Goal: Task Accomplishment & Management: Manage account settings

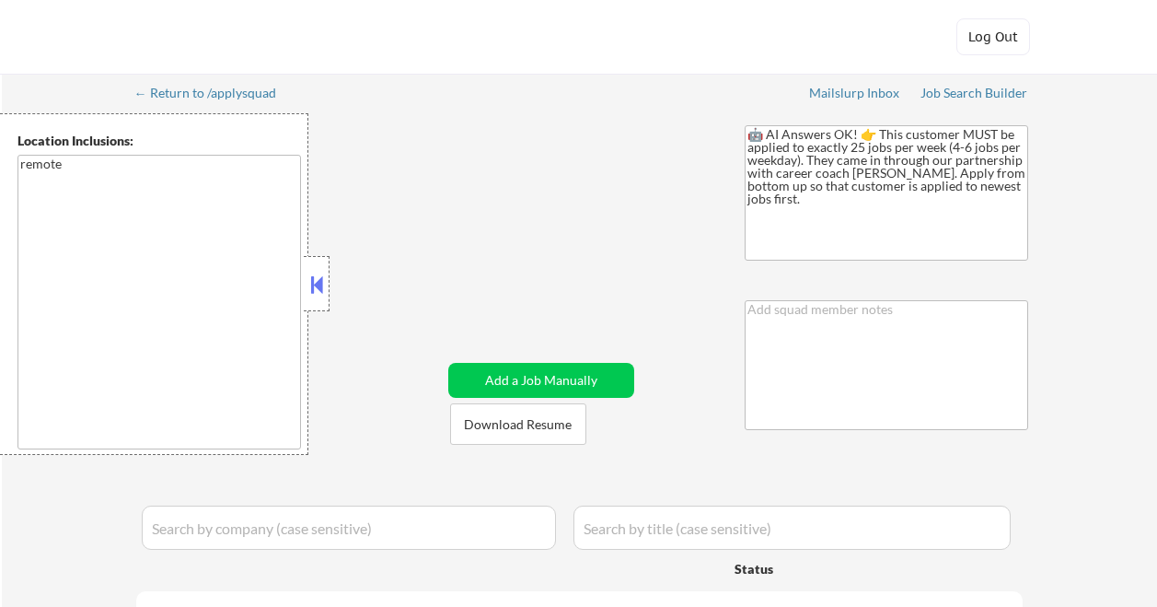
select select ""pending""
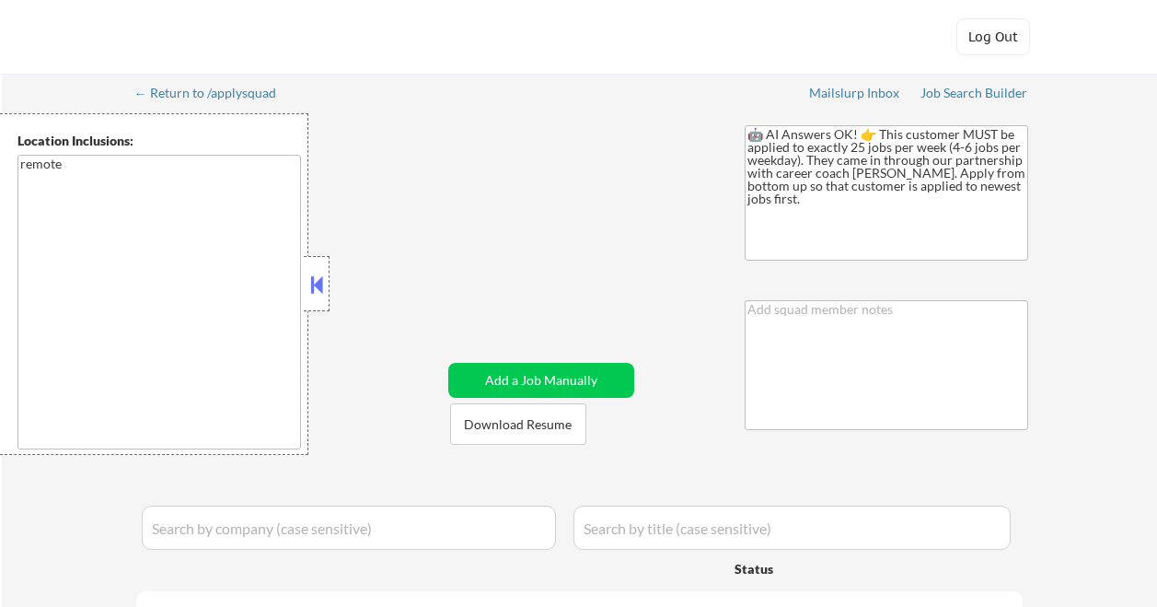
select select ""pending""
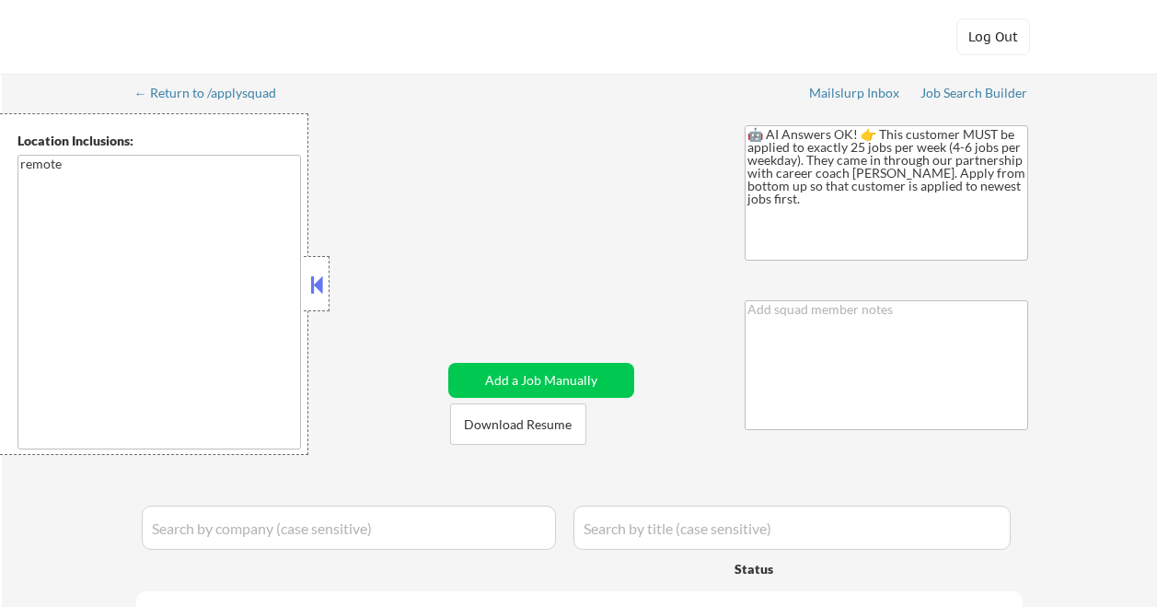
select select ""pending""
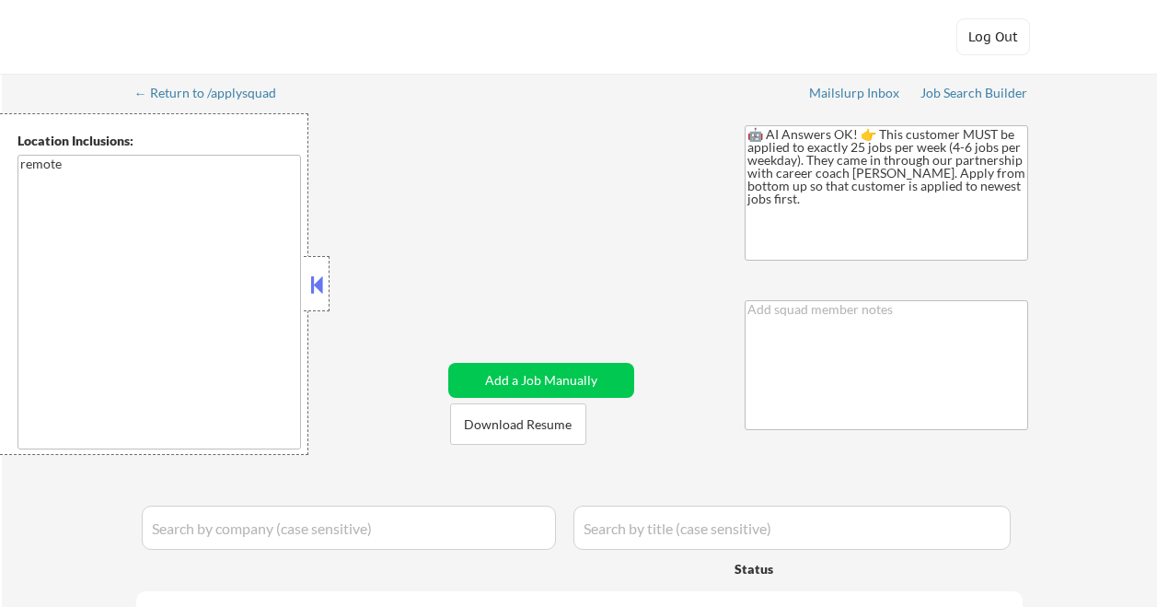
select select ""pending""
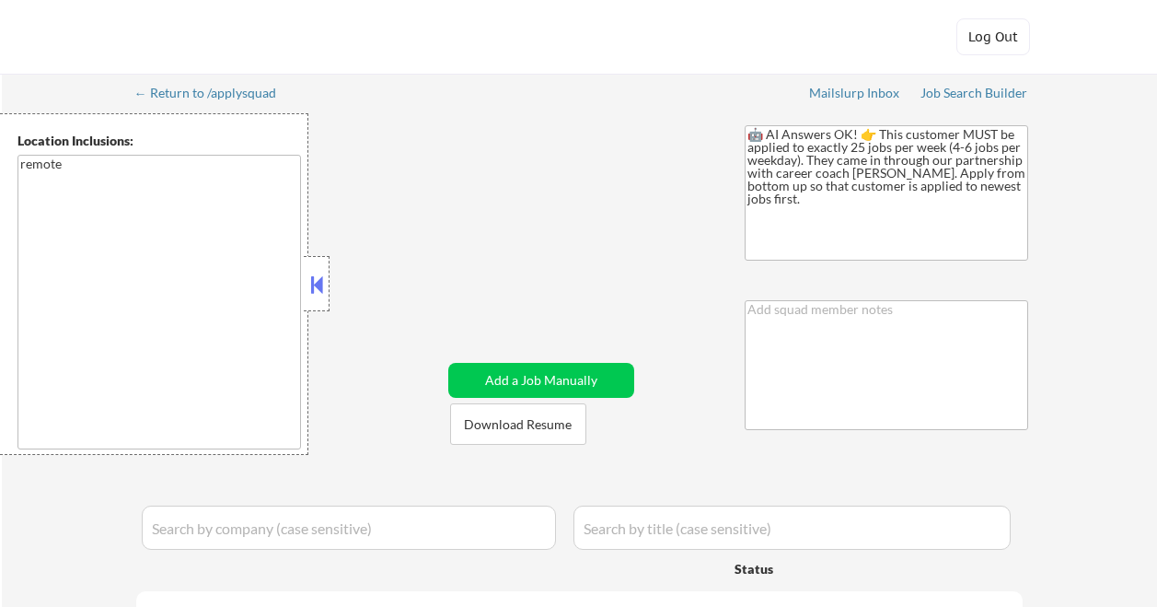
select select ""pending""
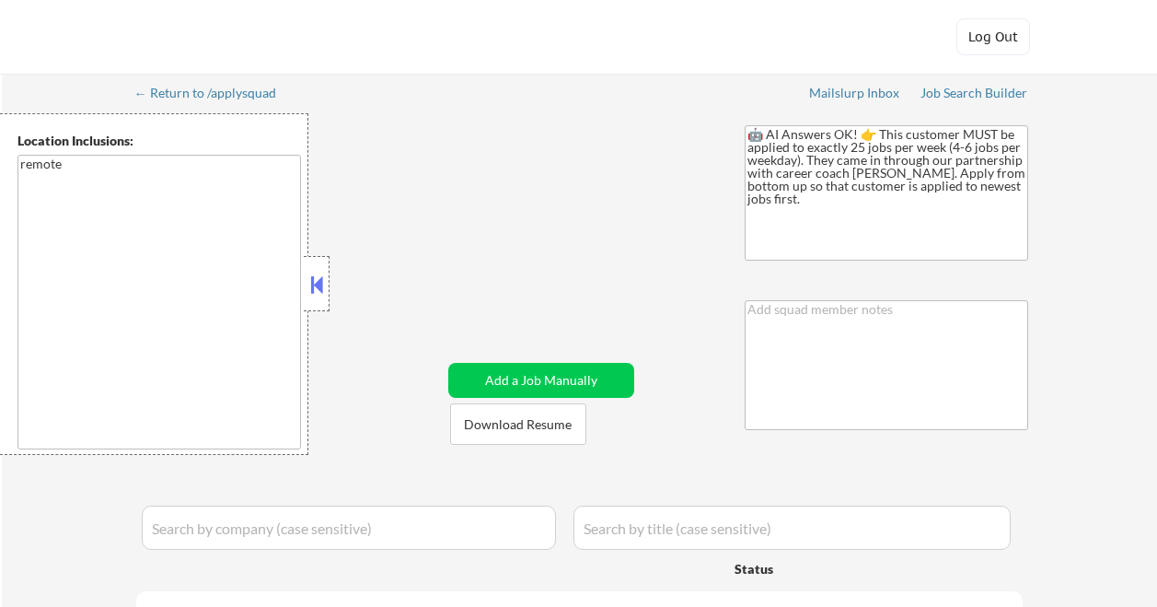
select select ""pending""
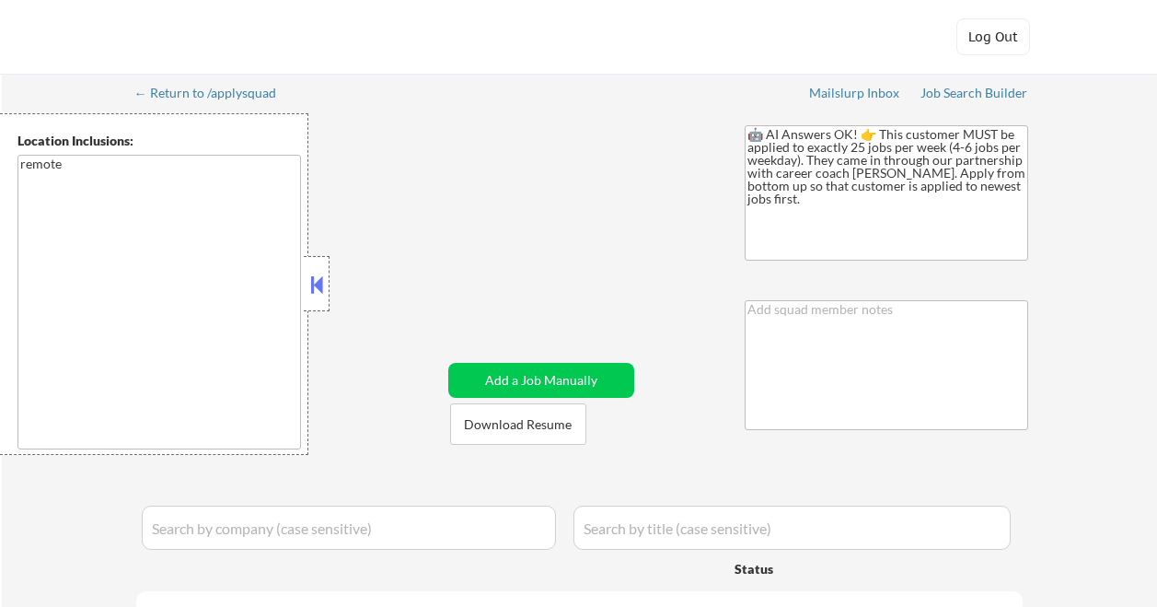
select select ""pending""
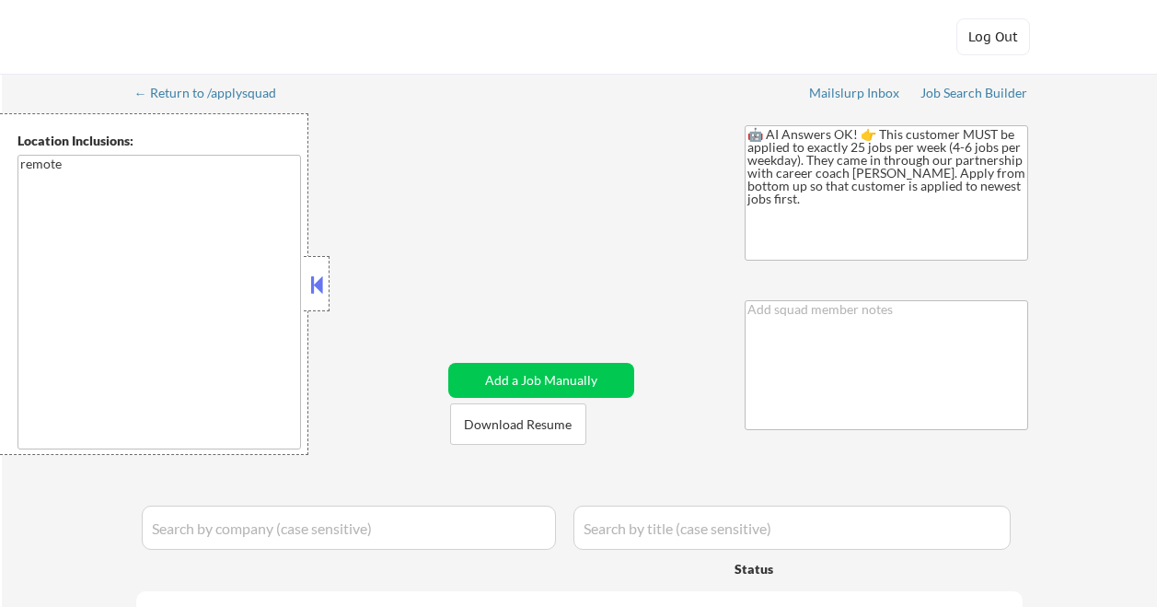
select select ""pending""
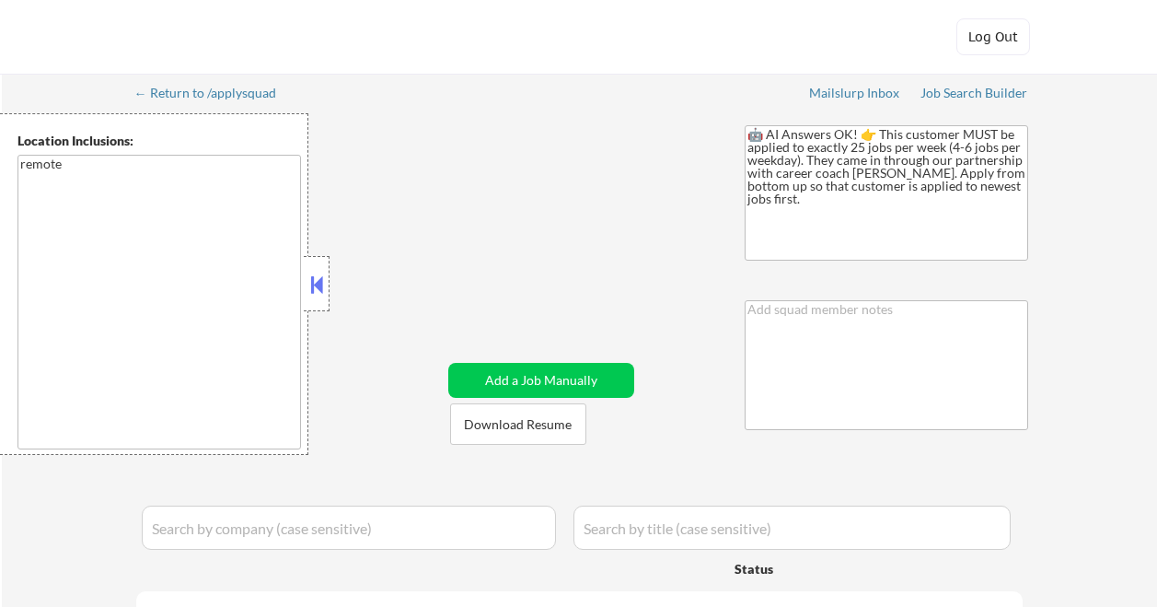
select select ""pending""
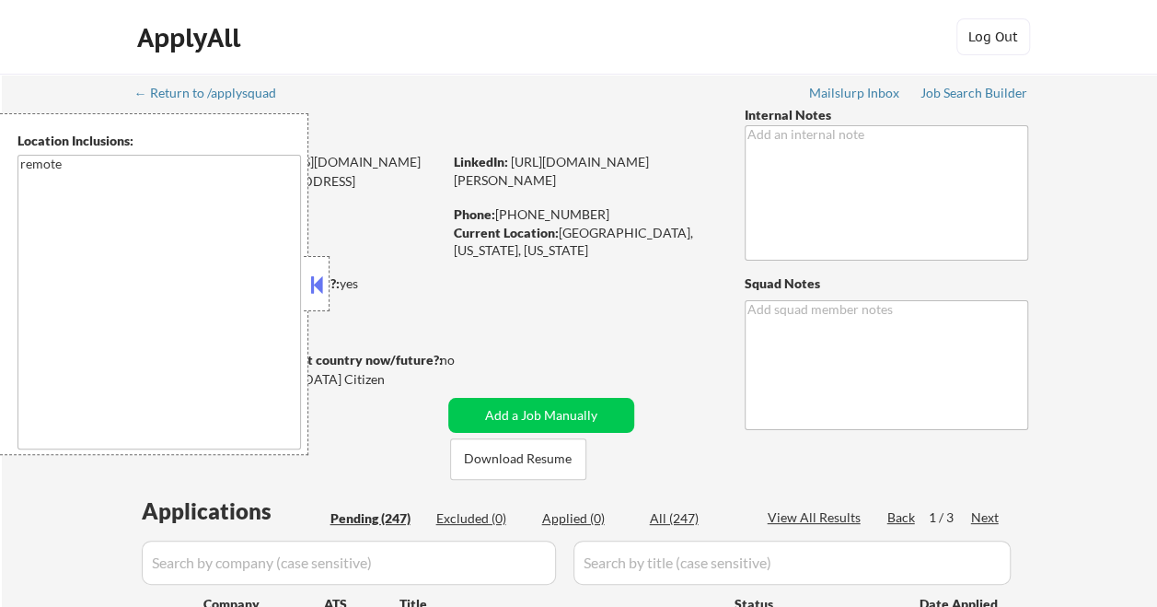
select select ""pending""
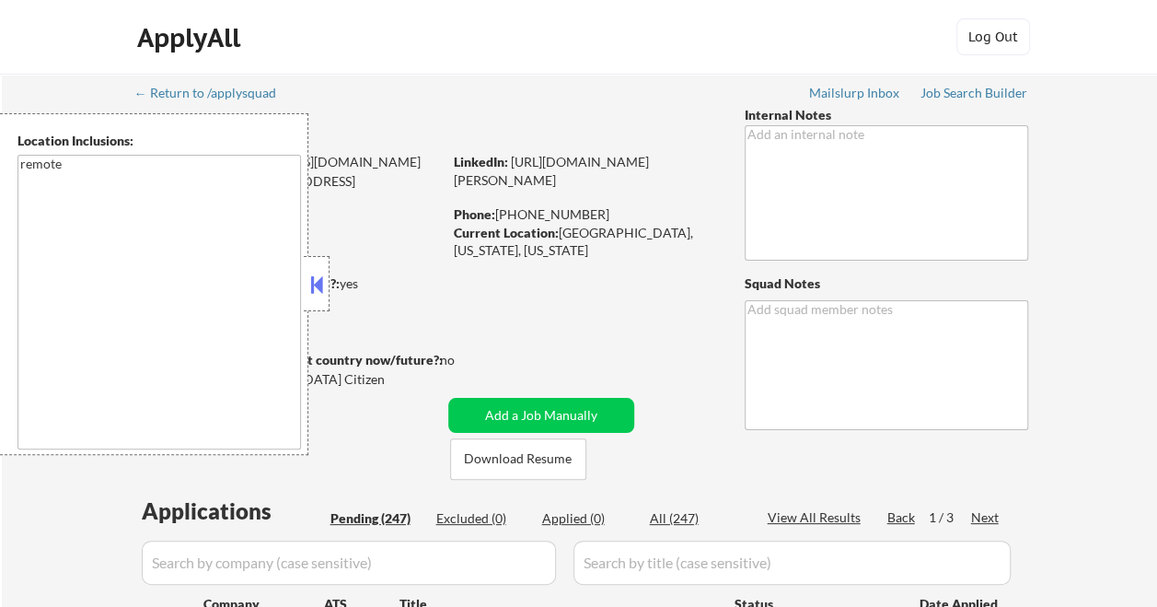
select select ""pending""
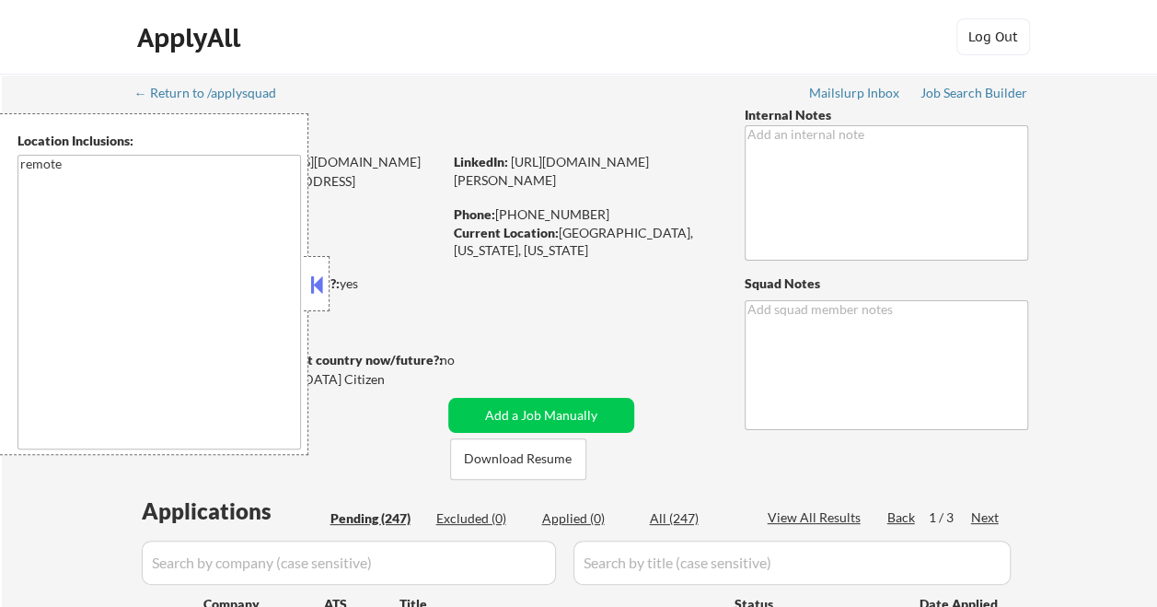
select select ""pending""
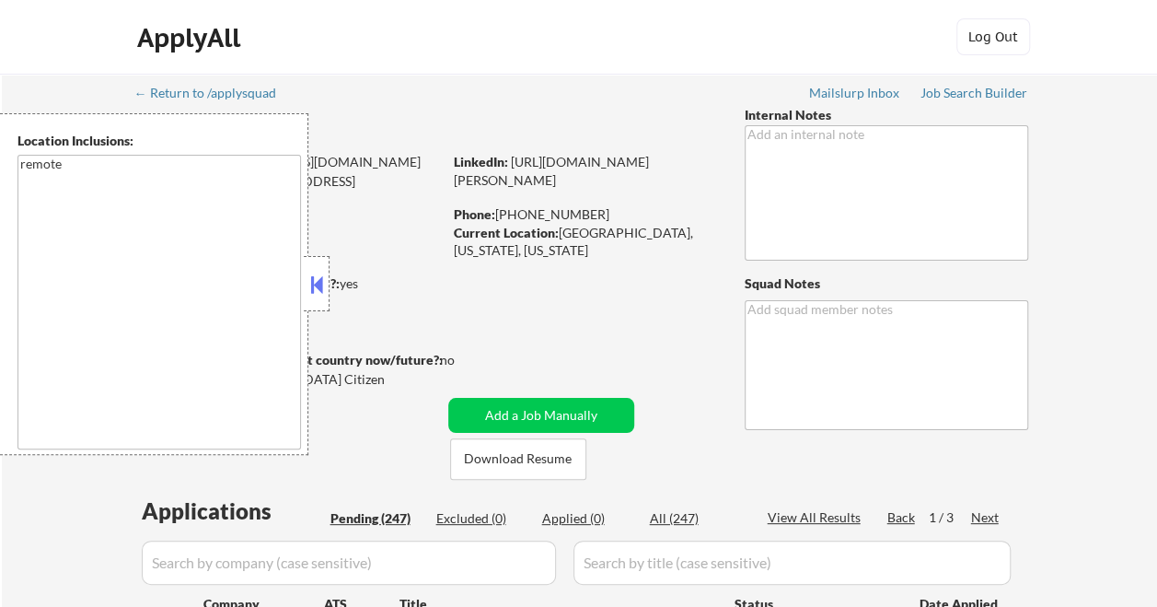
select select ""pending""
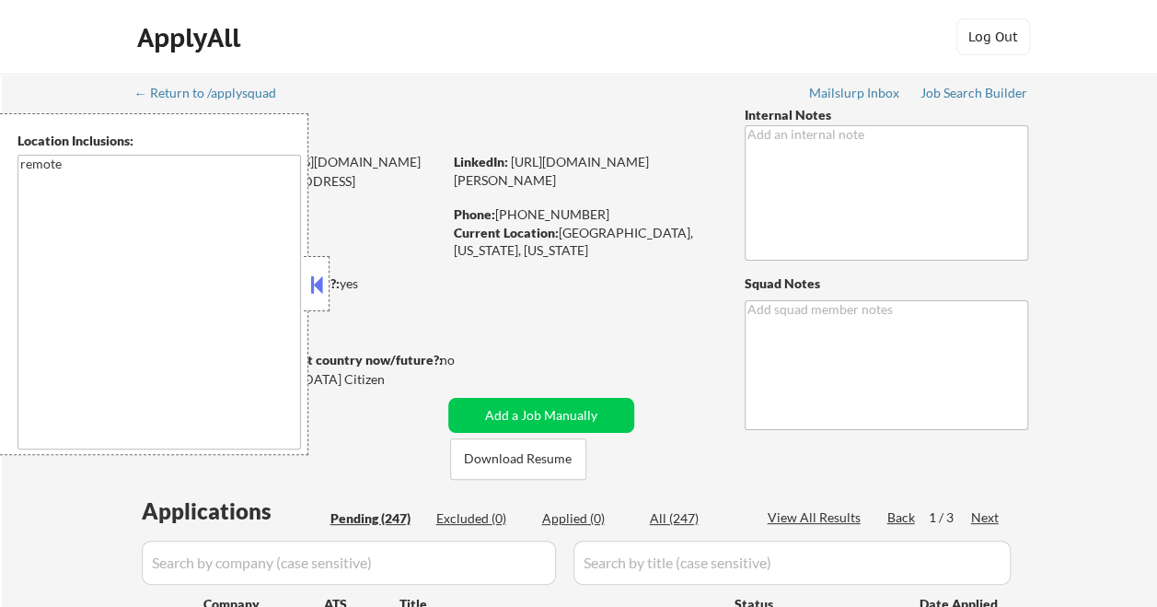
select select ""pending""
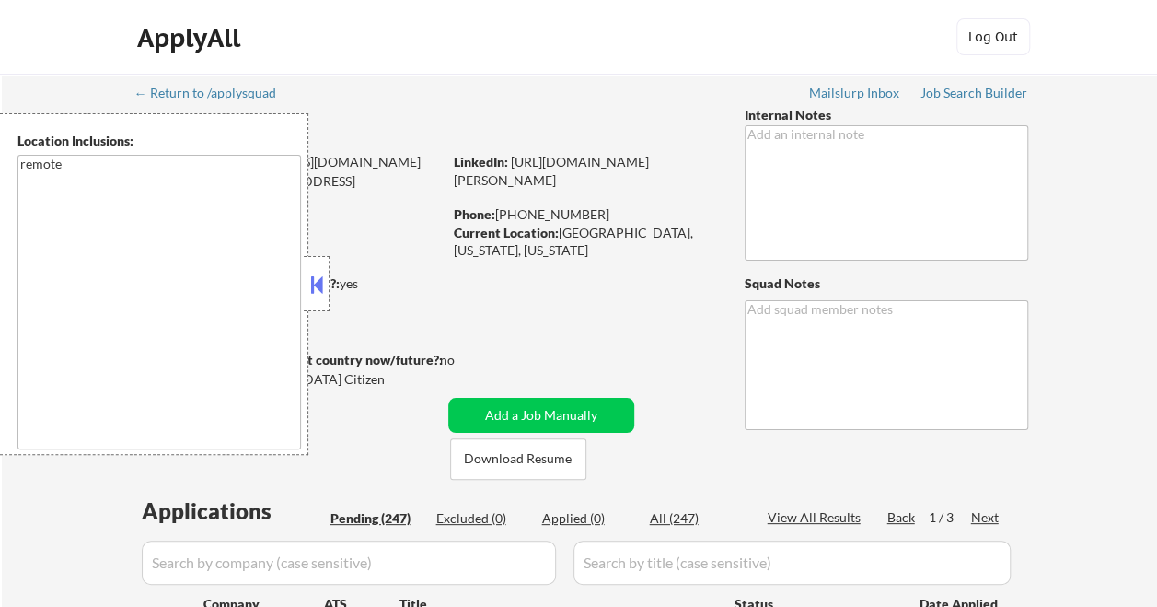
select select ""pending""
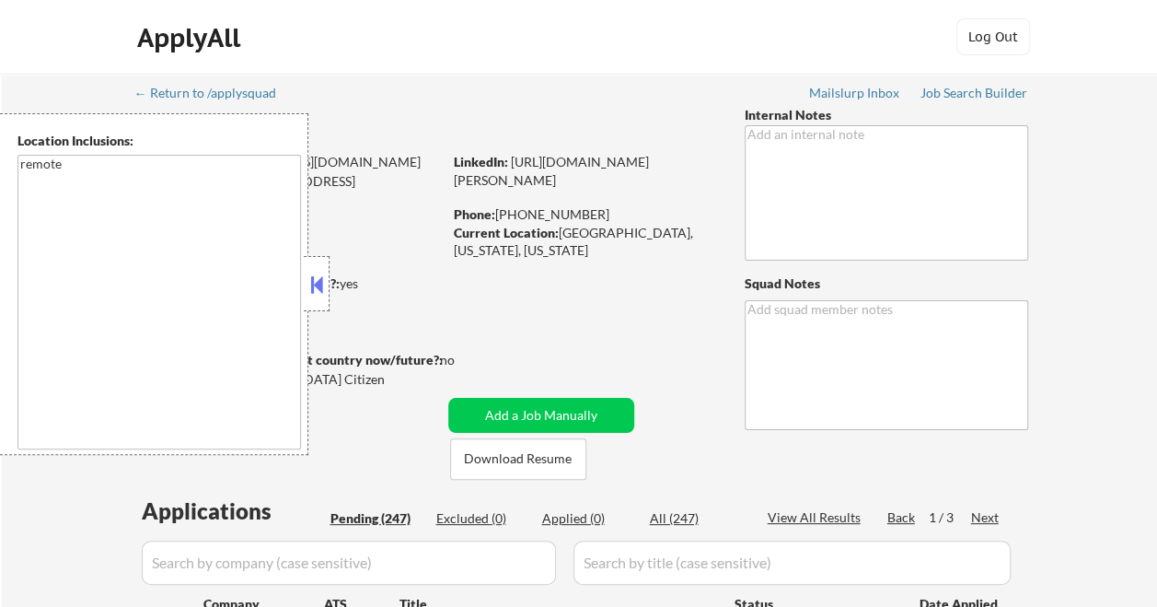
select select ""pending""
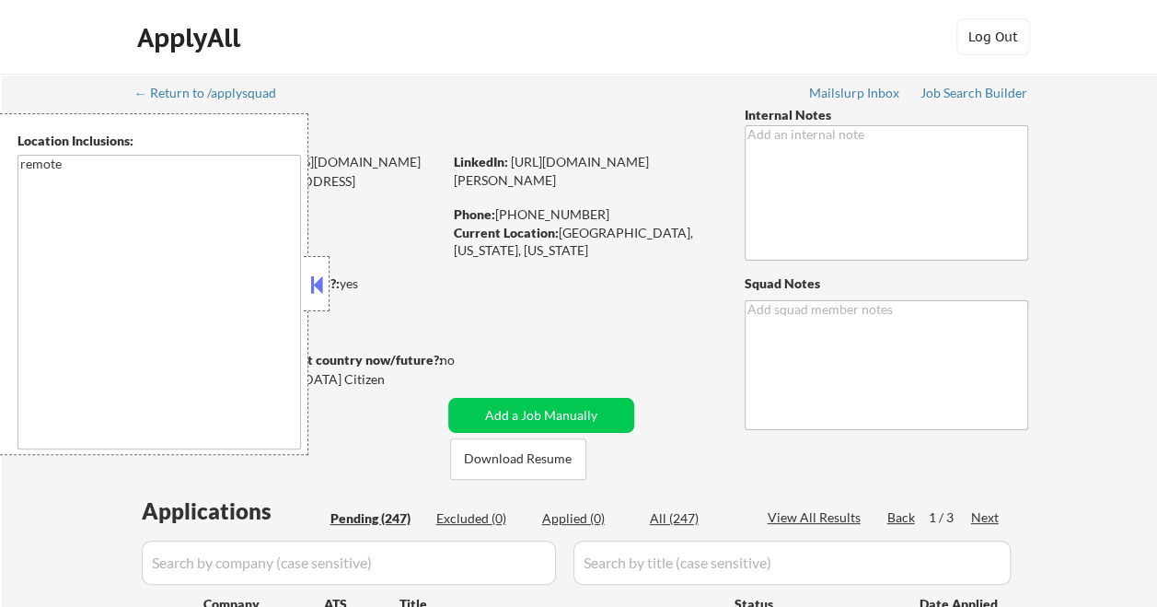
select select ""pending""
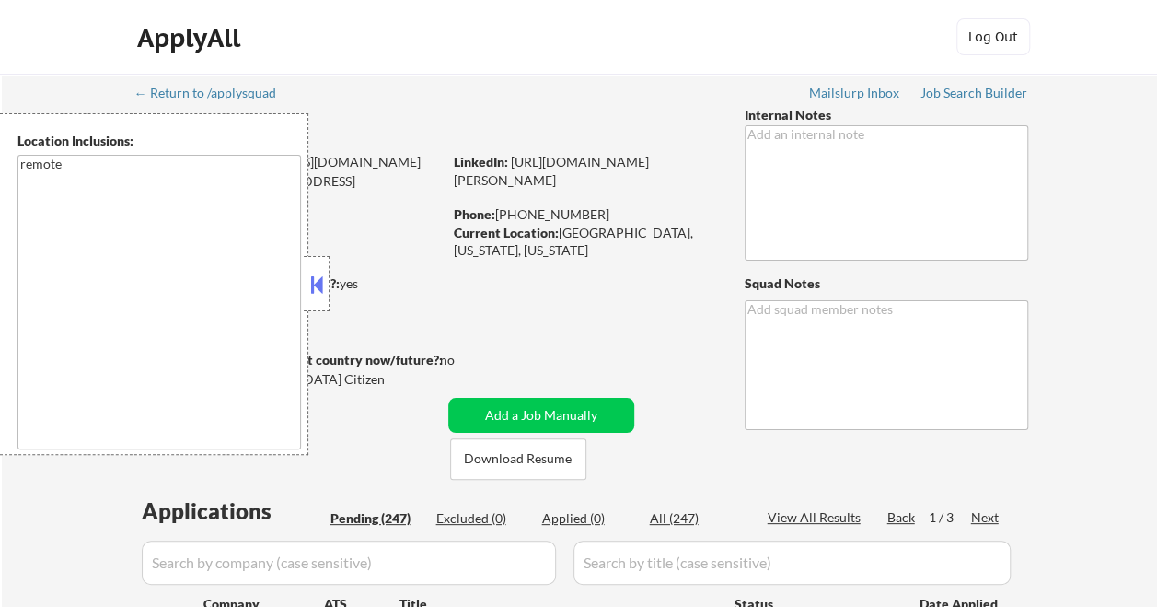
select select ""pending""
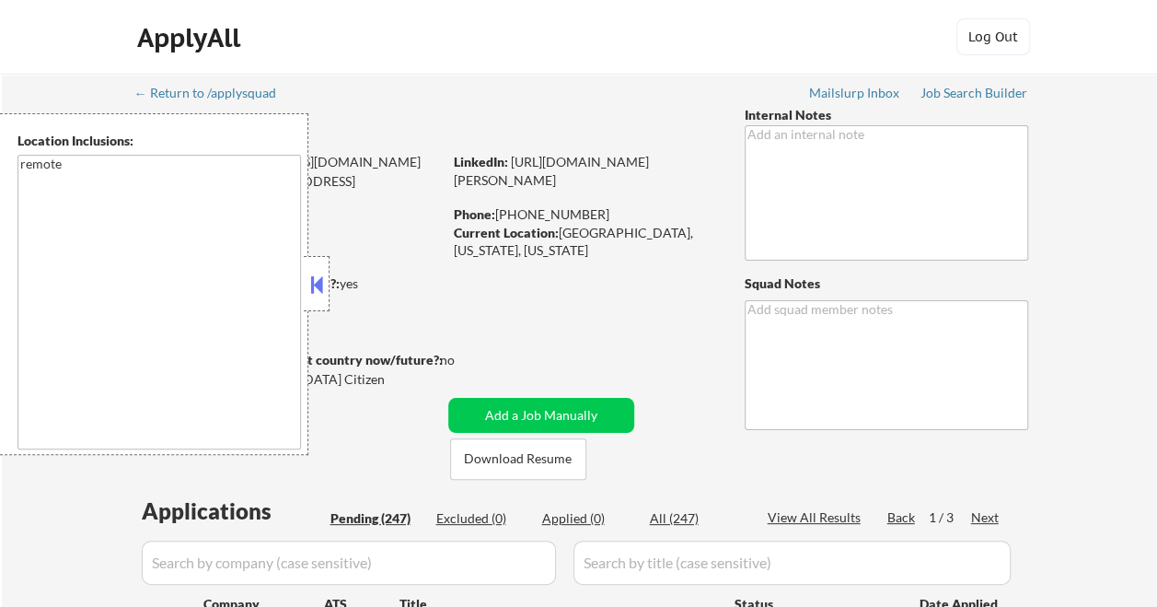
select select ""pending""
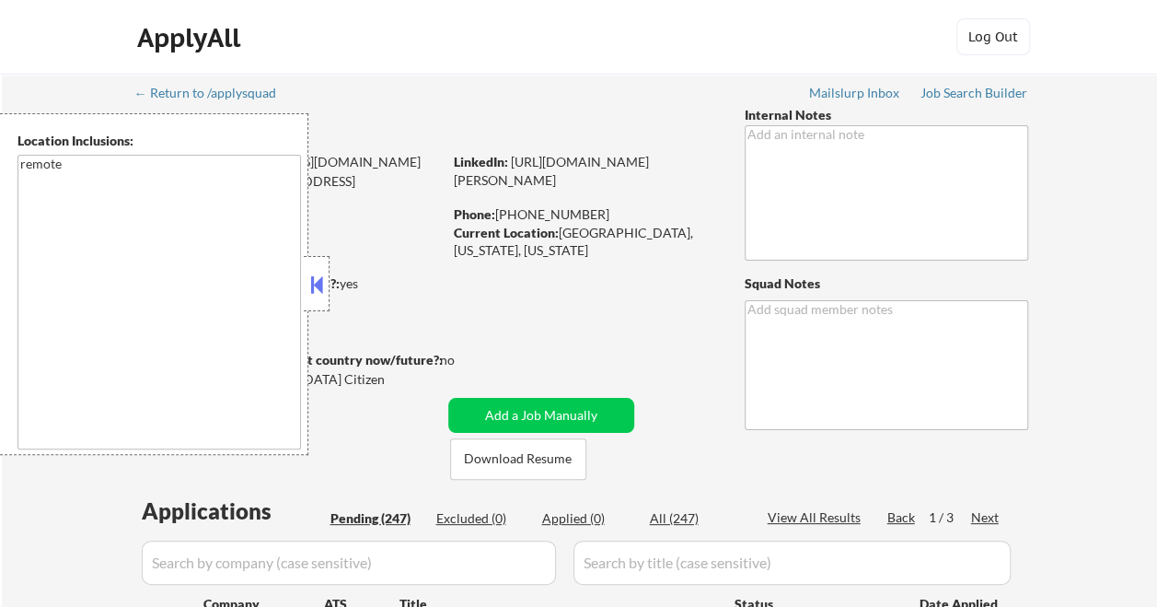
select select ""pending""
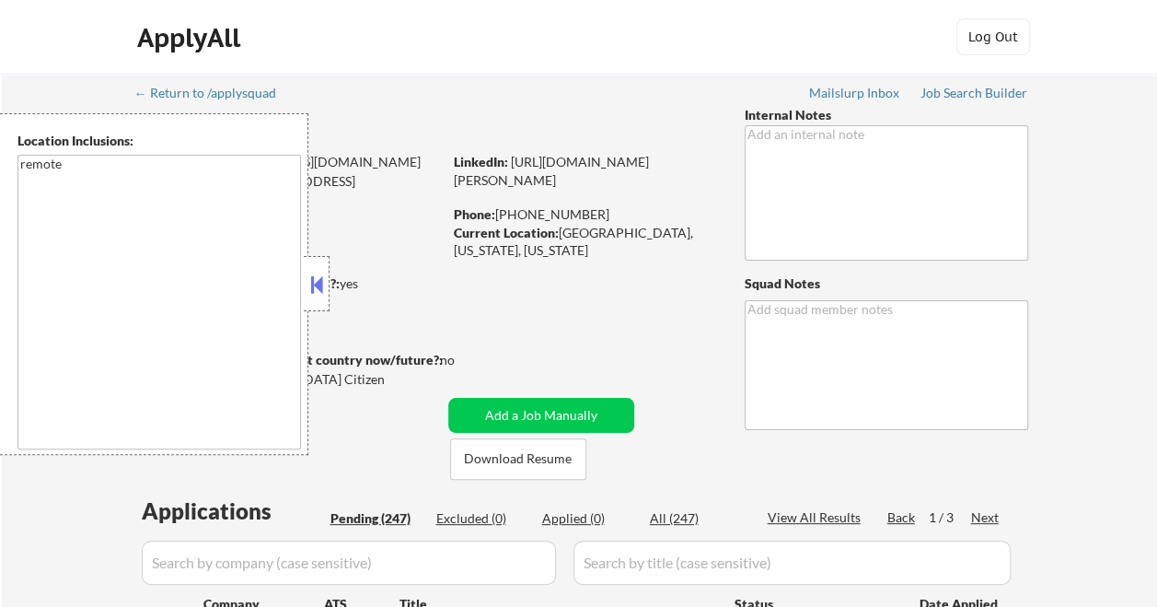
select select ""pending""
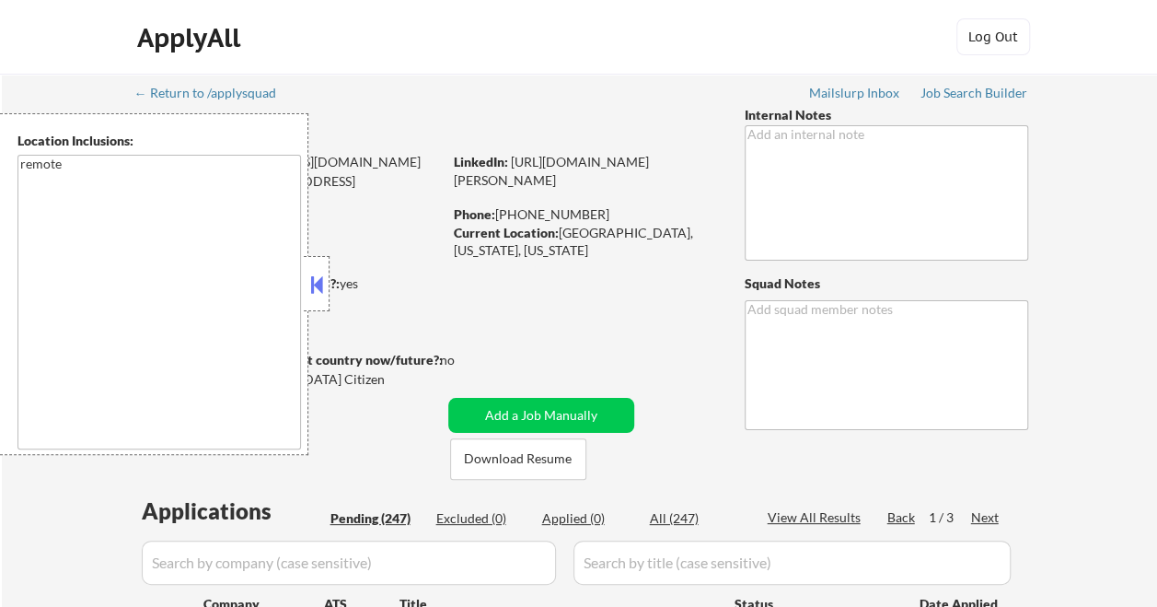
select select ""pending""
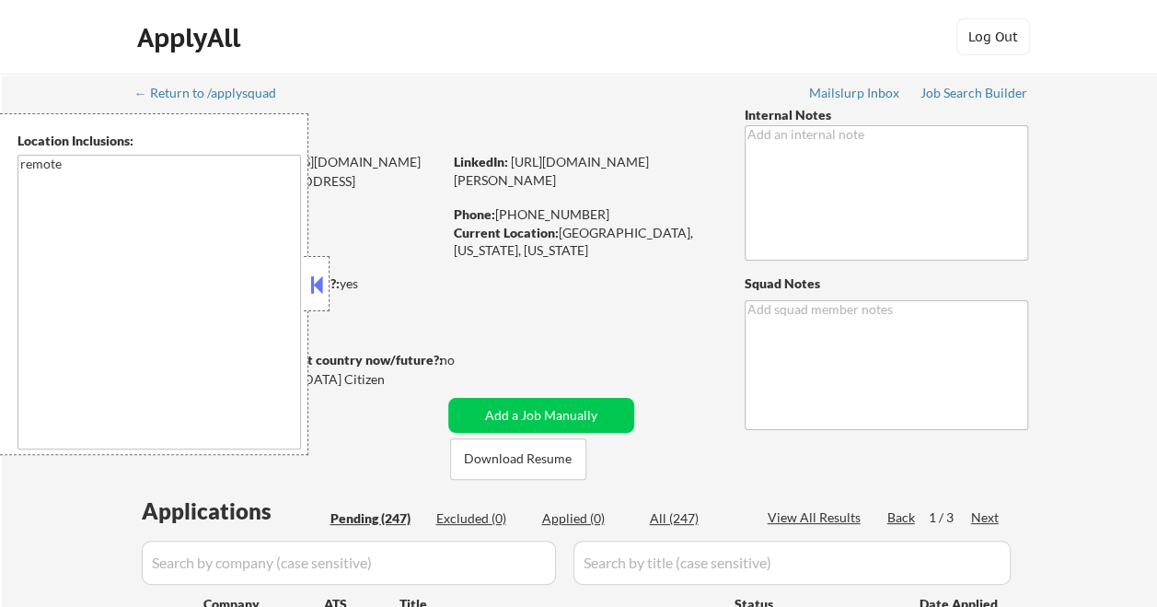
select select ""pending""
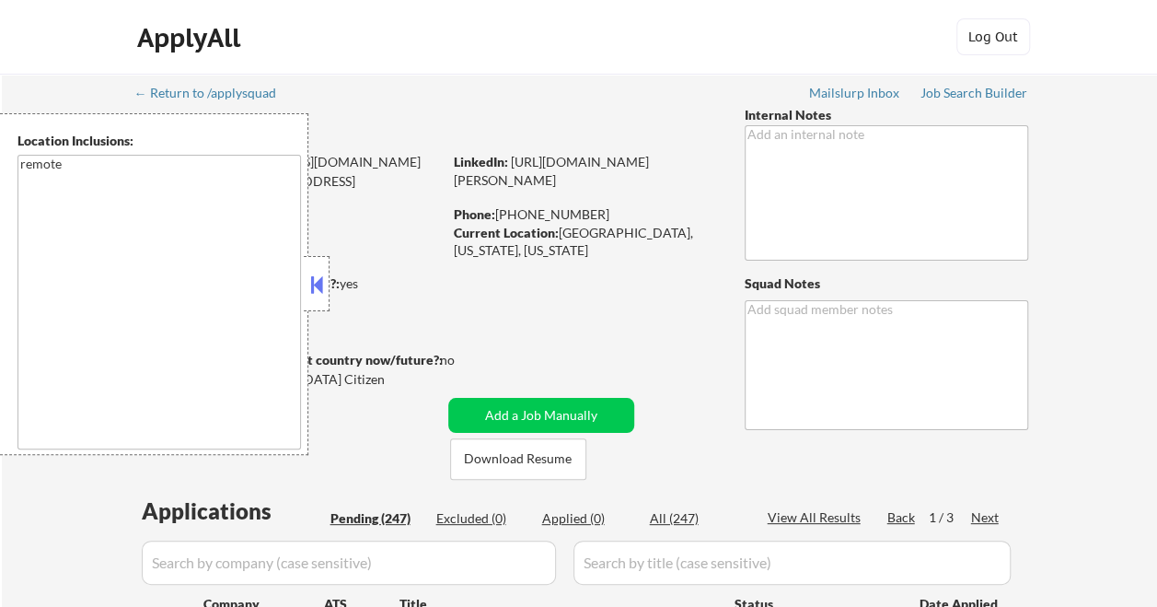
select select ""pending""
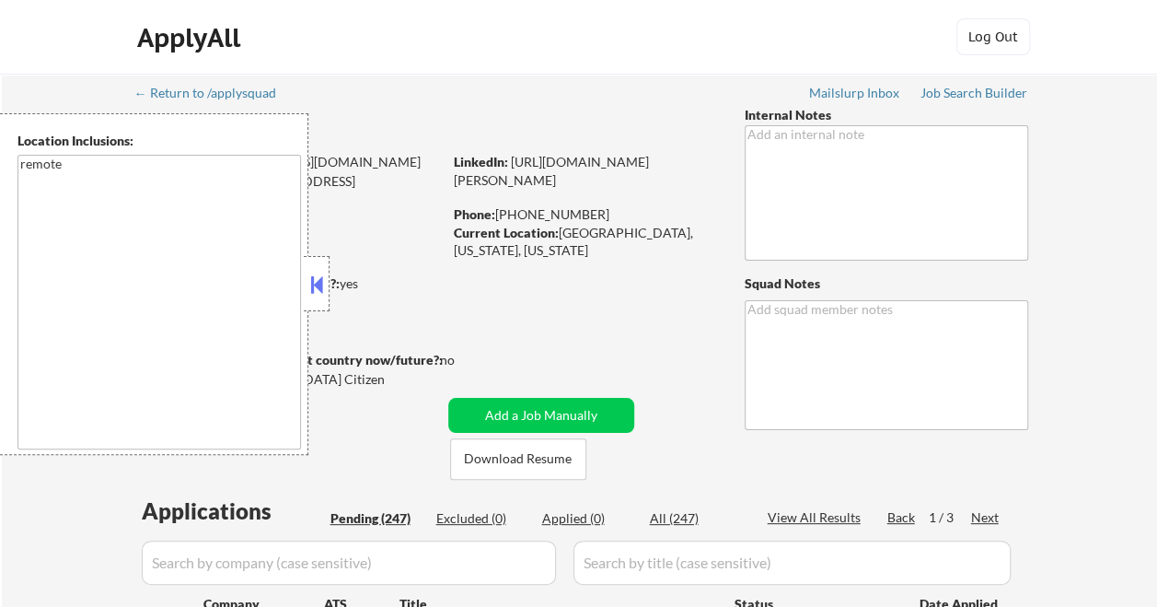
select select ""pending""
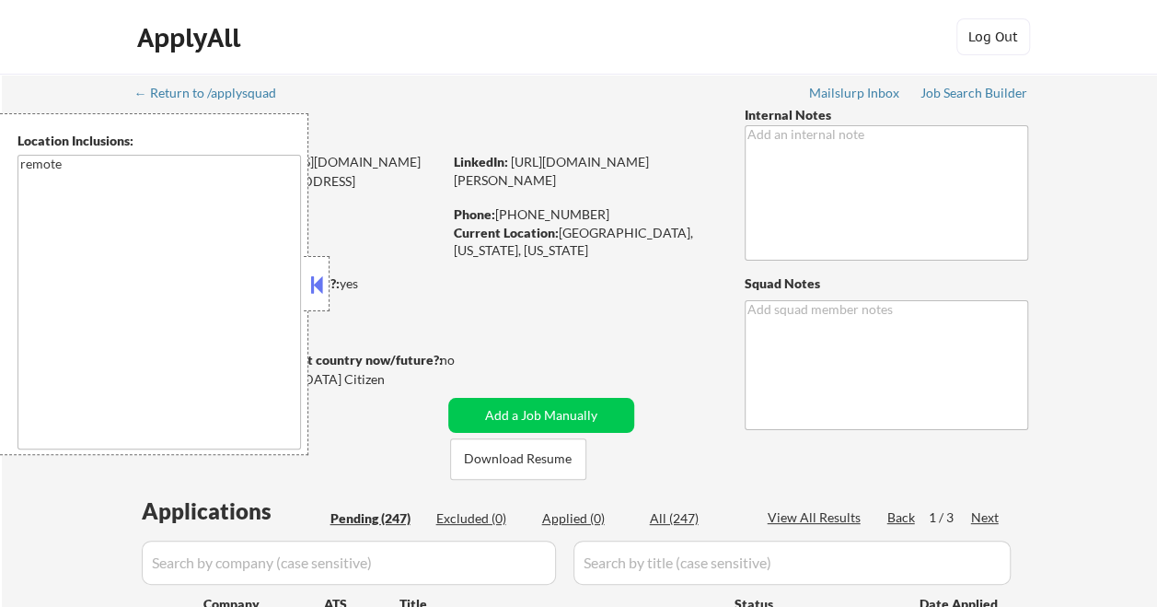
select select ""pending""
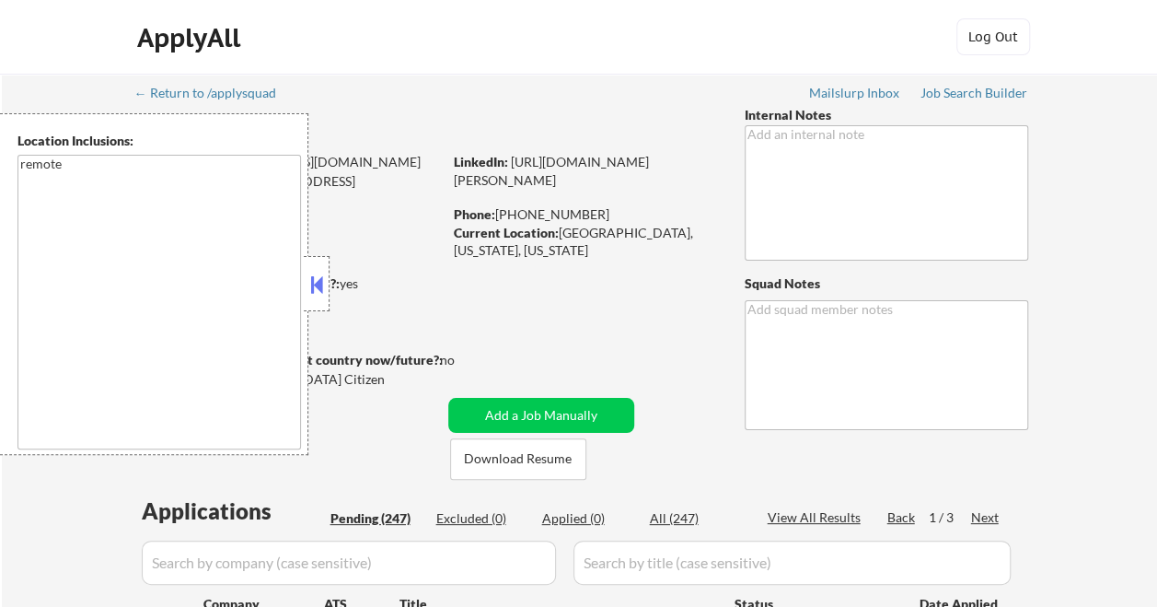
select select ""pending""
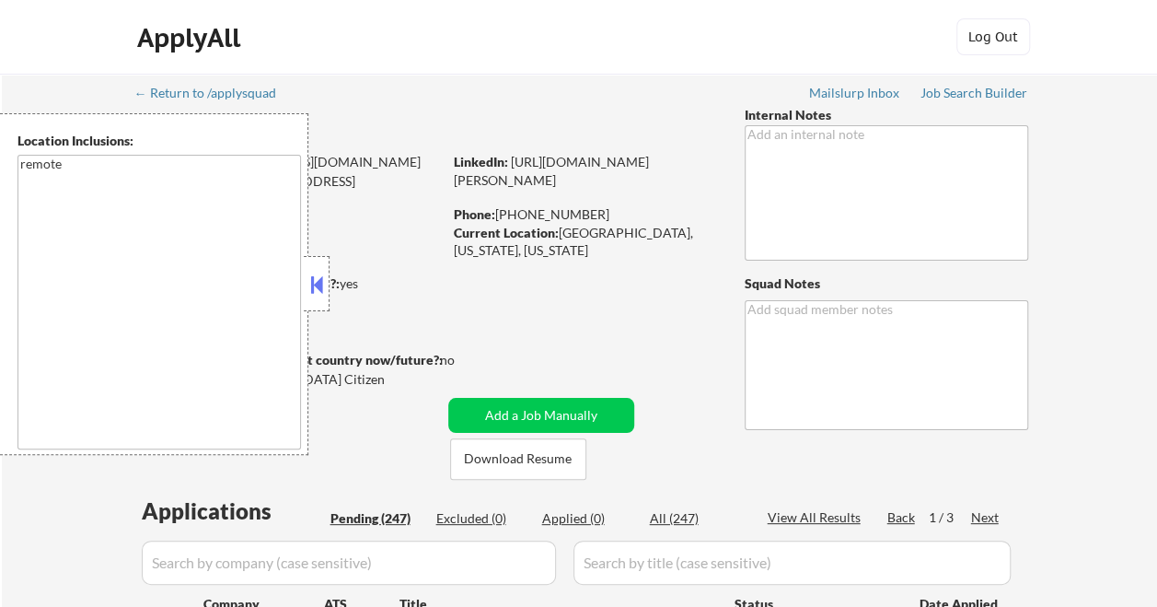
select select ""pending""
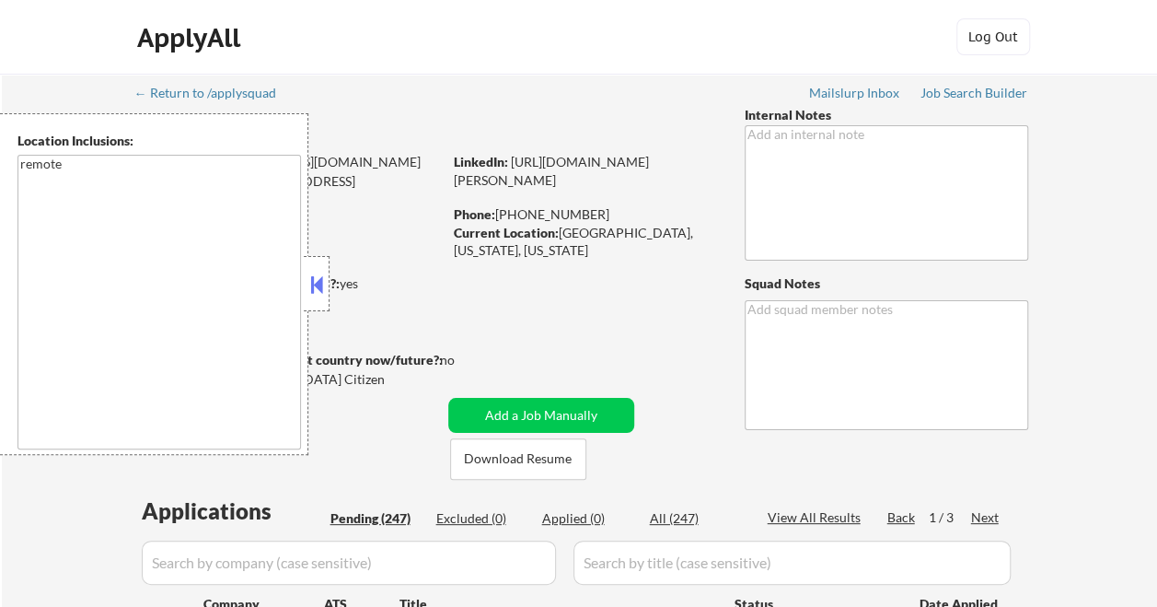
select select ""pending""
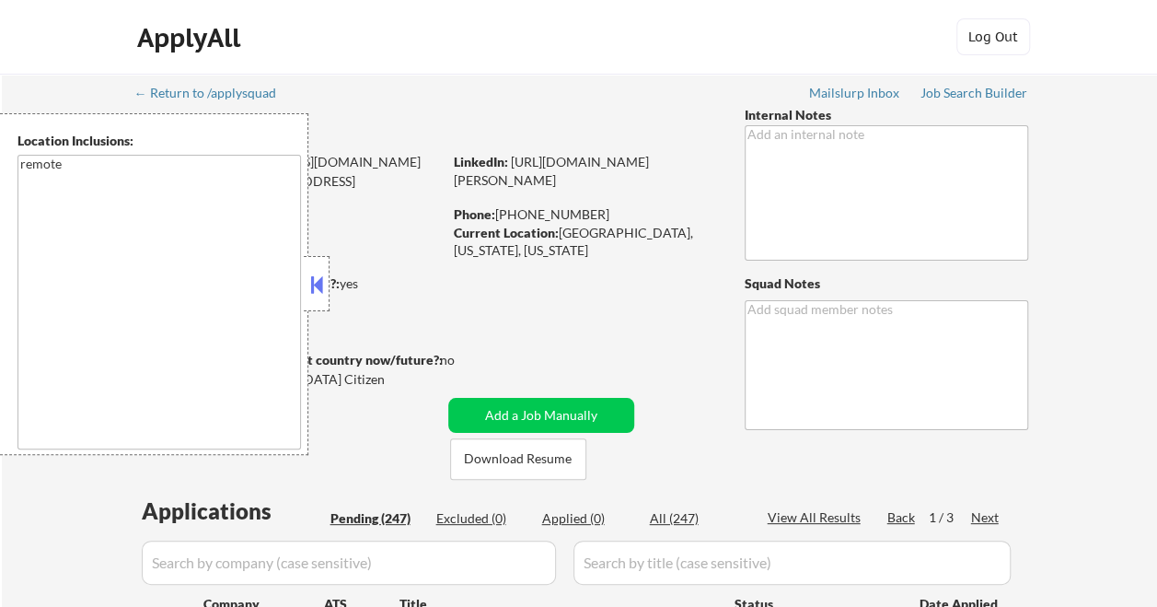
click at [313, 281] on button at bounding box center [317, 285] width 20 height 28
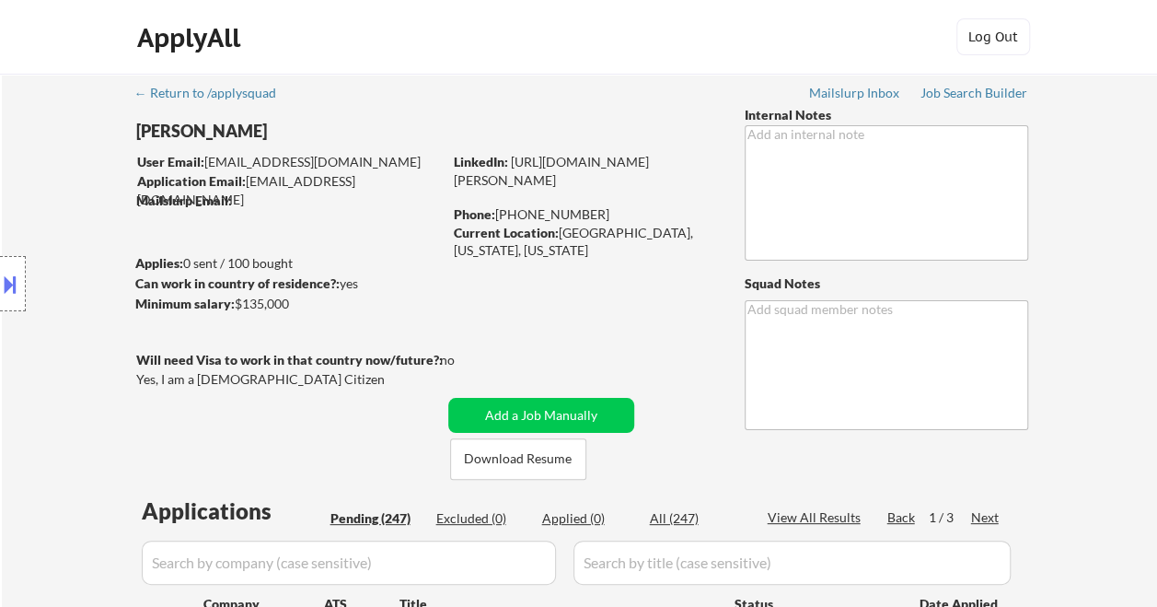
type textarea "Ahsan"
